Goal: Task Accomplishment & Management: Manage account settings

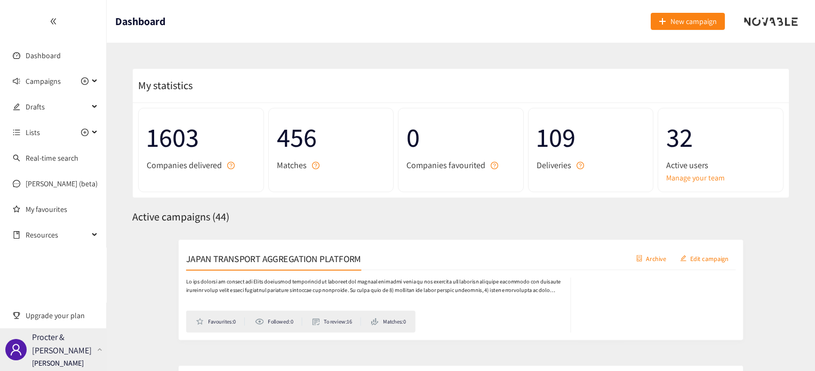
click at [66, 349] on p "Procter & [PERSON_NAME]" at bounding box center [62, 343] width 61 height 27
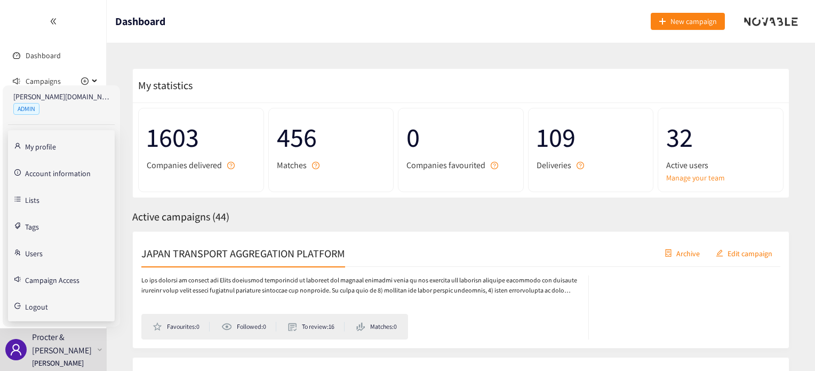
click at [43, 255] on link "Users" at bounding box center [34, 253] width 18 height 10
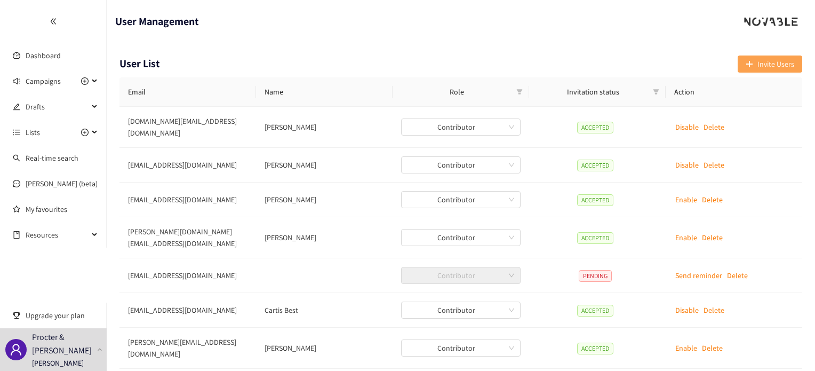
click at [756, 61] on button "Invite Users" at bounding box center [770, 63] width 65 height 17
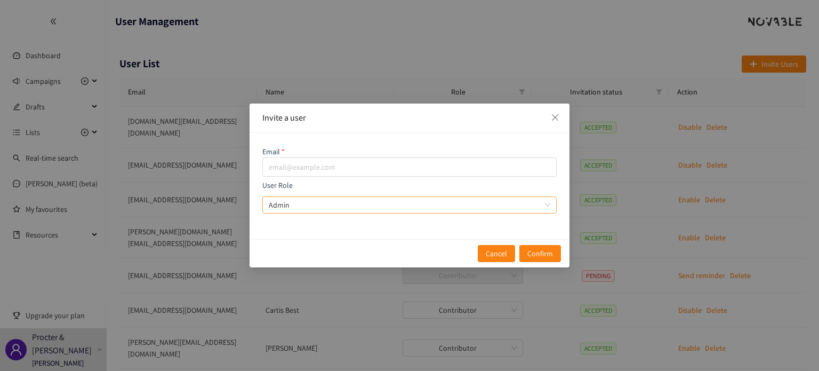
click at [297, 206] on span "Admin" at bounding box center [410, 205] width 282 height 16
click at [297, 206] on input "User Role Admin" at bounding box center [406, 205] width 274 height 16
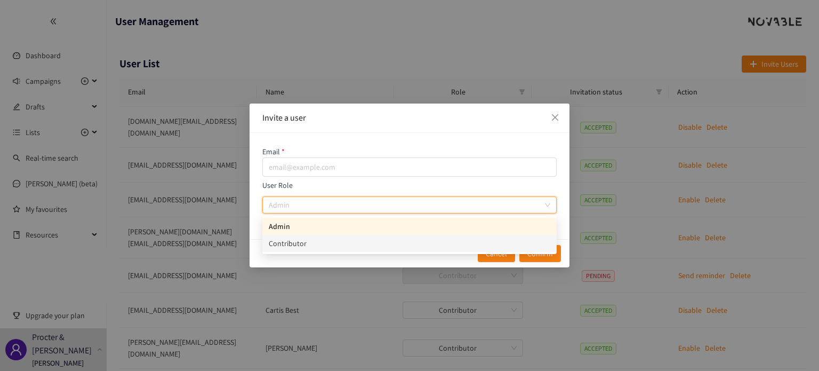
click at [302, 243] on div "Contributor" at bounding box center [410, 243] width 282 height 12
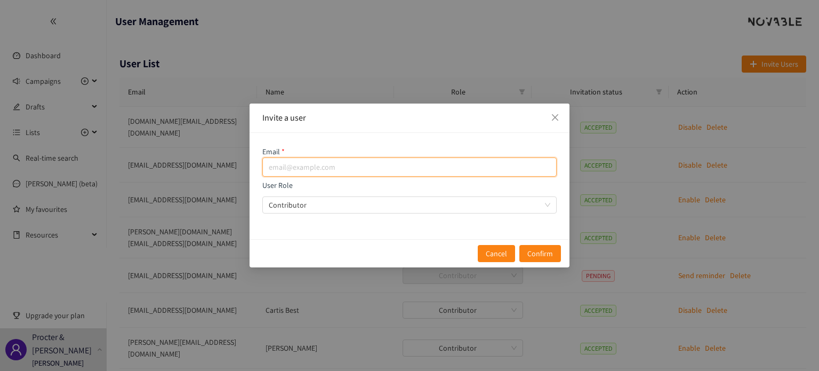
click at [281, 172] on input "email" at bounding box center [409, 166] width 294 height 19
paste input "[PERSON_NAME][EMAIL_ADDRESS][DOMAIN_NAME]"
type input "[PERSON_NAME][EMAIL_ADDRESS][DOMAIN_NAME]"
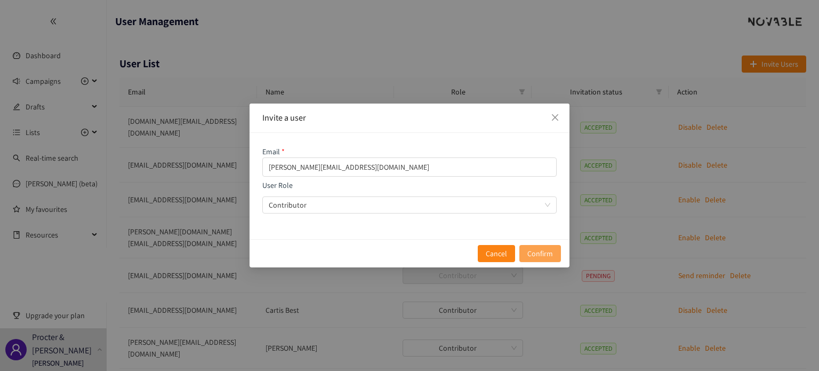
click at [531, 251] on span "Confirm" at bounding box center [541, 254] width 26 height 12
